Goal: Obtain resource: Download file/media

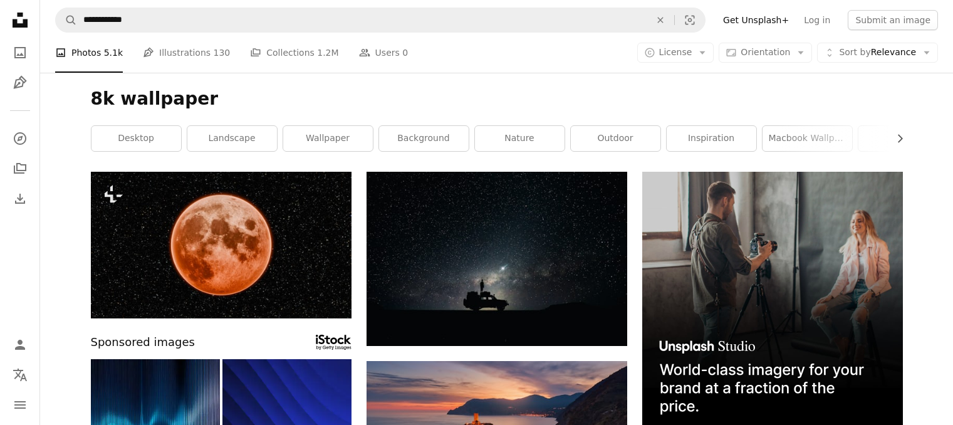
scroll to position [6012, 0]
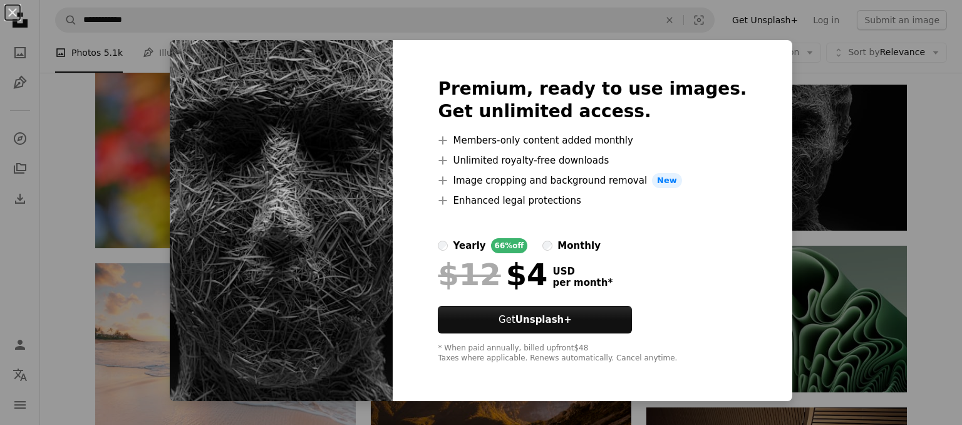
click at [614, 33] on div "An X shape Premium, ready to use images. Get unlimited access. A plus sign Memb…" at bounding box center [481, 212] width 962 height 425
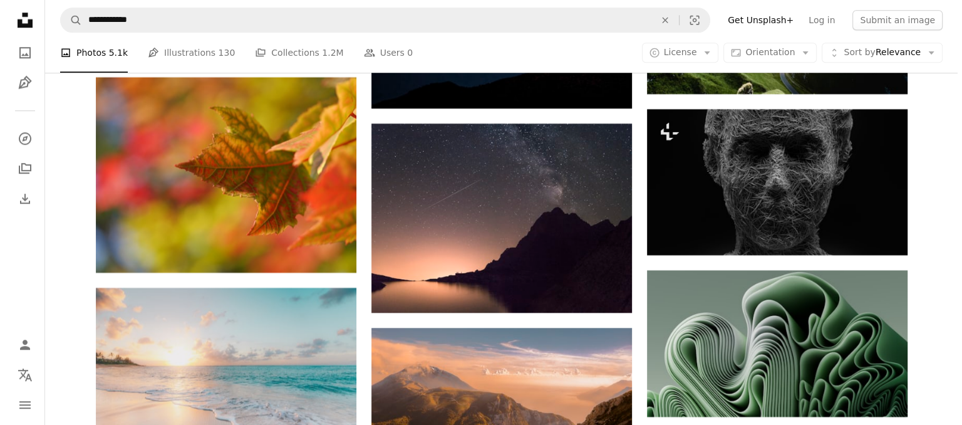
scroll to position [5986, 0]
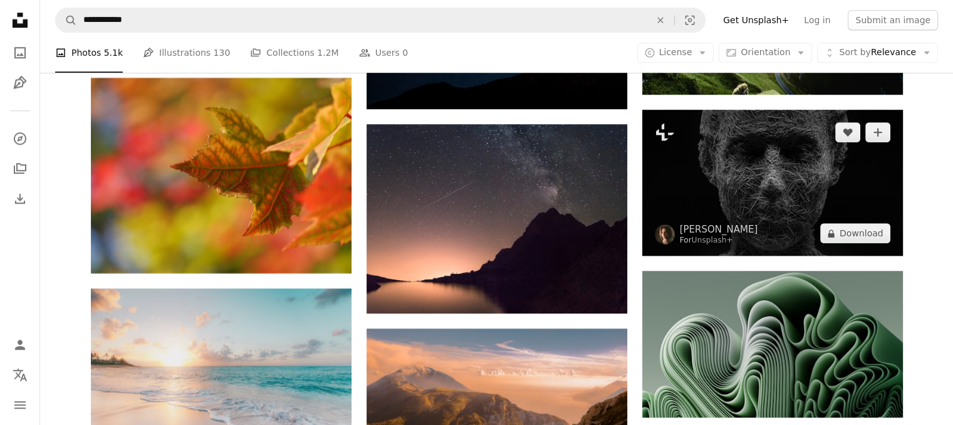
click at [681, 175] on img at bounding box center [772, 183] width 261 height 147
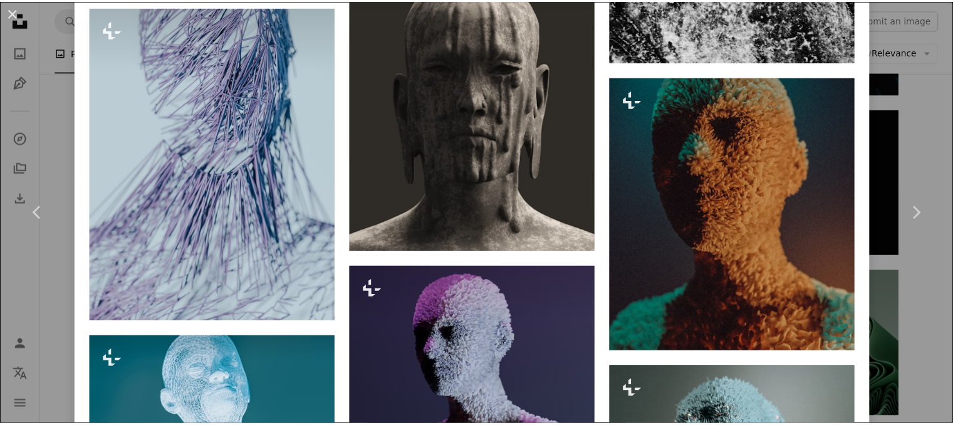
scroll to position [3221, 0]
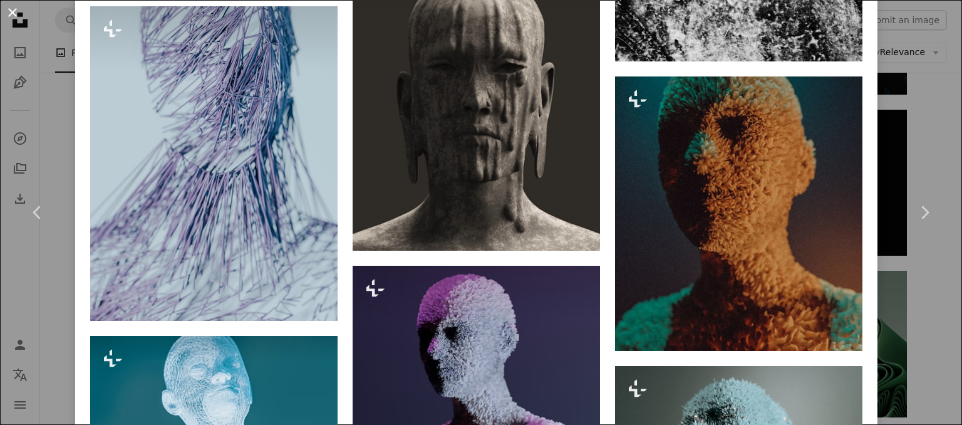
click at [10, 14] on button "An X shape" at bounding box center [12, 12] width 15 height 15
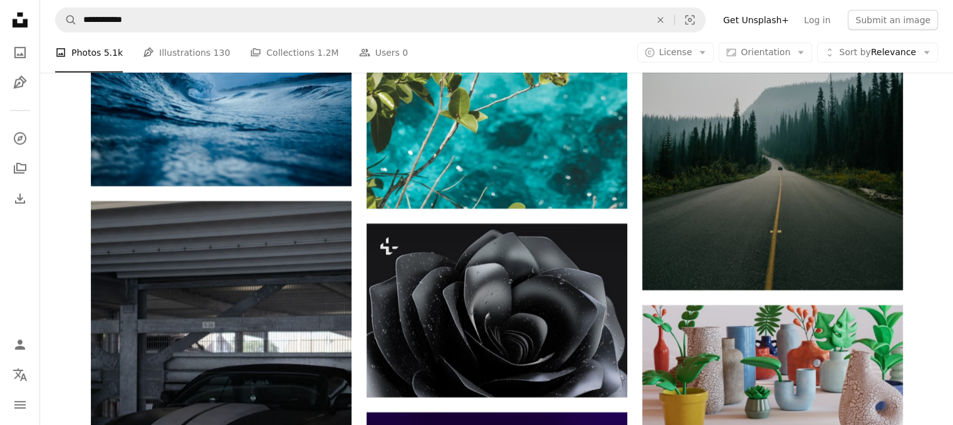
scroll to position [13379, 0]
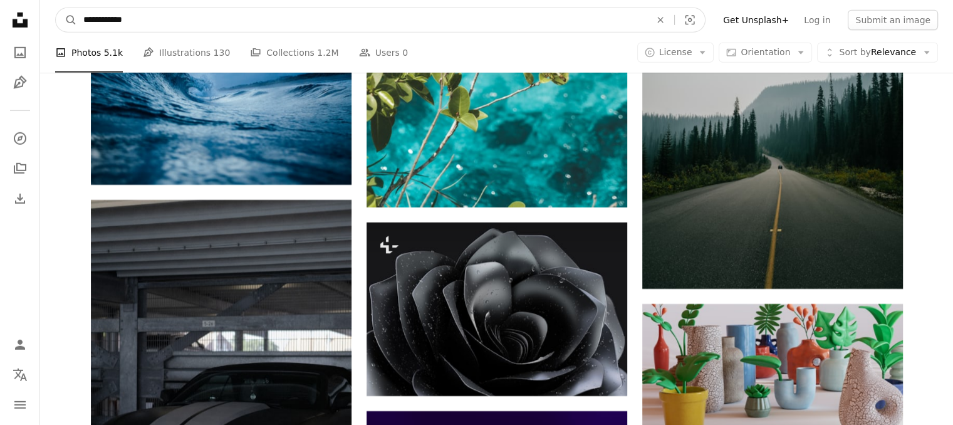
click at [251, 26] on input "**********" at bounding box center [361, 20] width 569 height 24
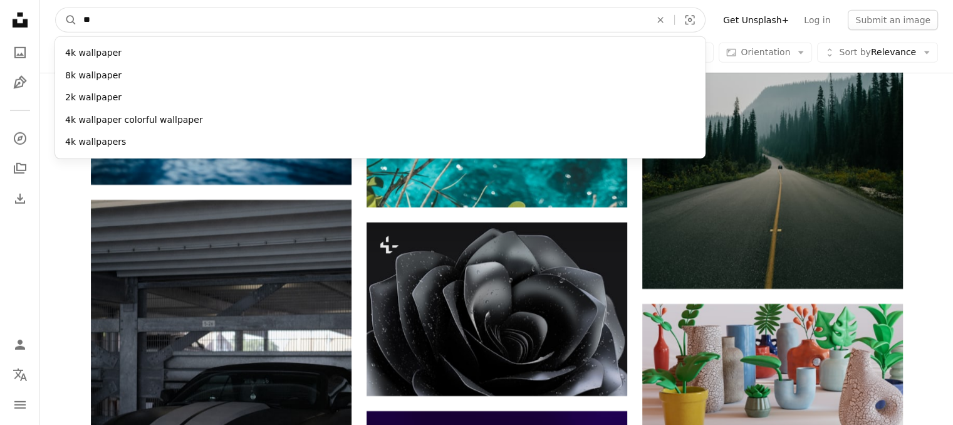
type input "*"
type input "**********"
click at [56, 8] on button "A magnifying glass" at bounding box center [66, 20] width 21 height 24
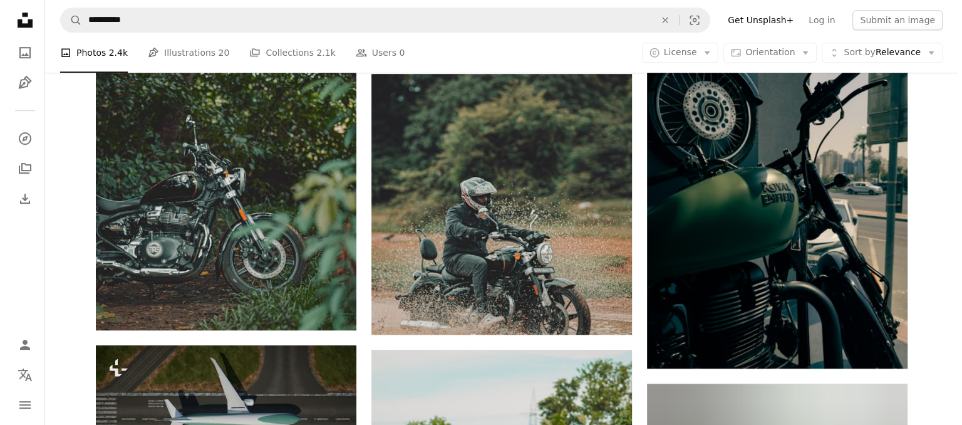
scroll to position [778, 0]
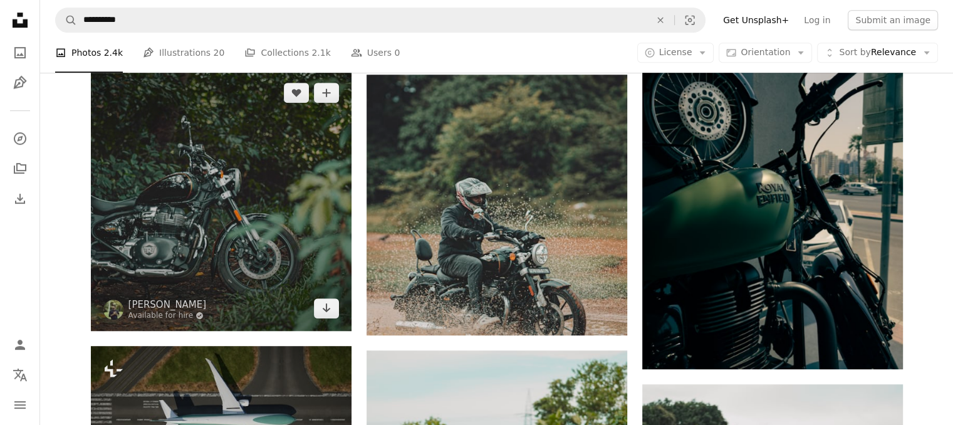
click at [240, 245] on img at bounding box center [221, 200] width 261 height 261
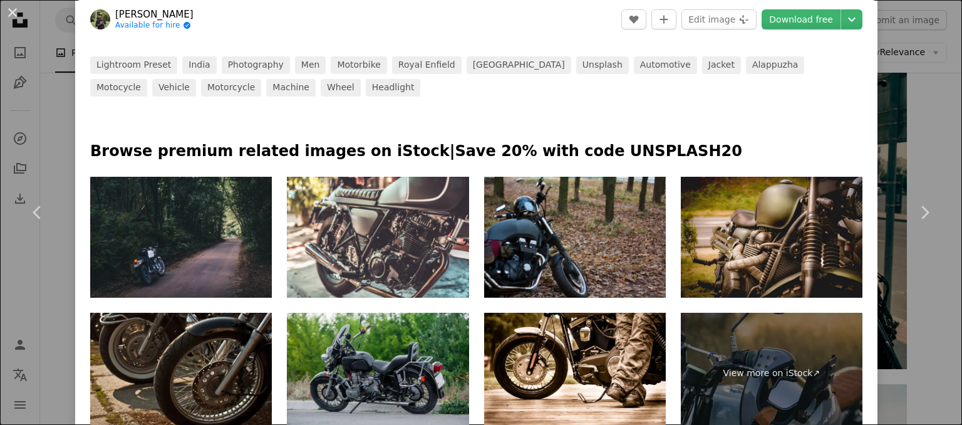
scroll to position [507, 0]
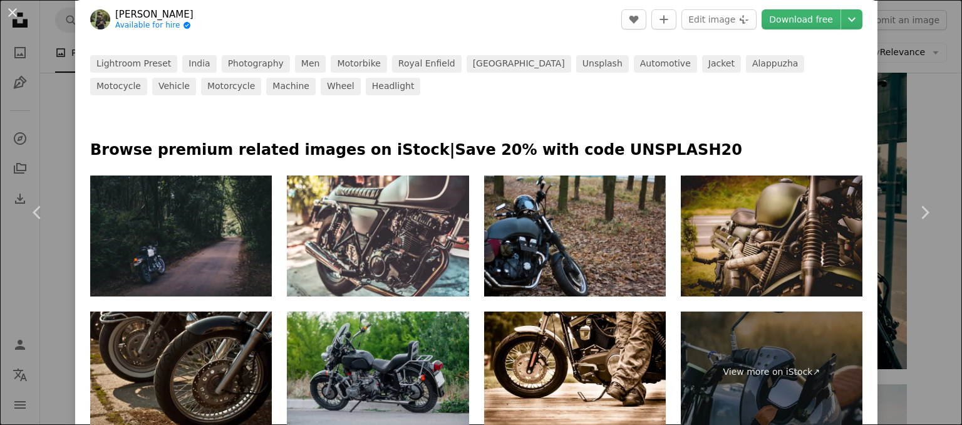
click at [245, 251] on img at bounding box center [181, 235] width 182 height 121
